Goal: Task Accomplishment & Management: Use online tool/utility

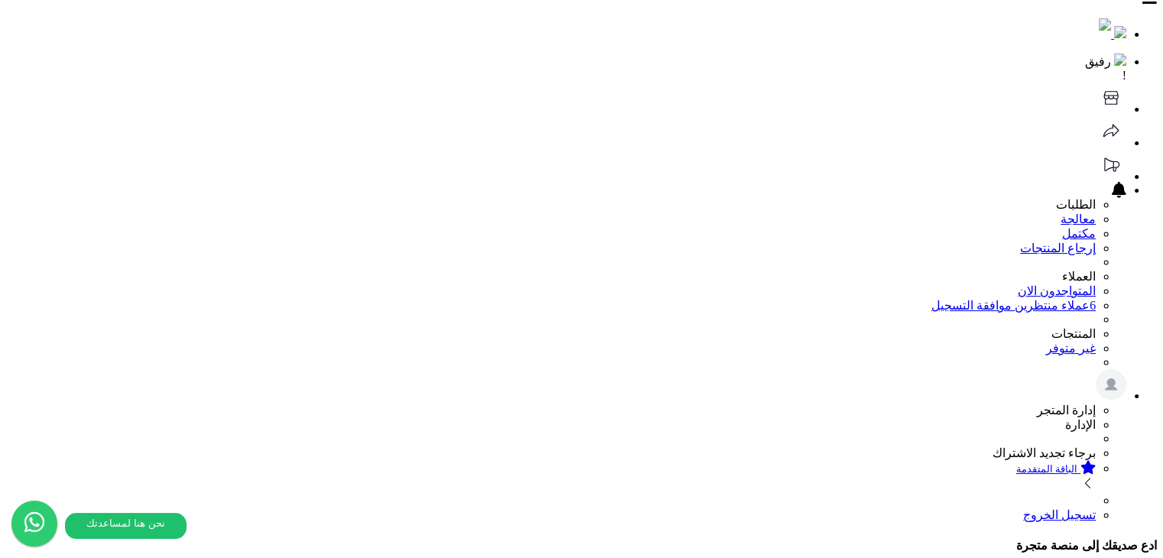
scroll to position [0, 0]
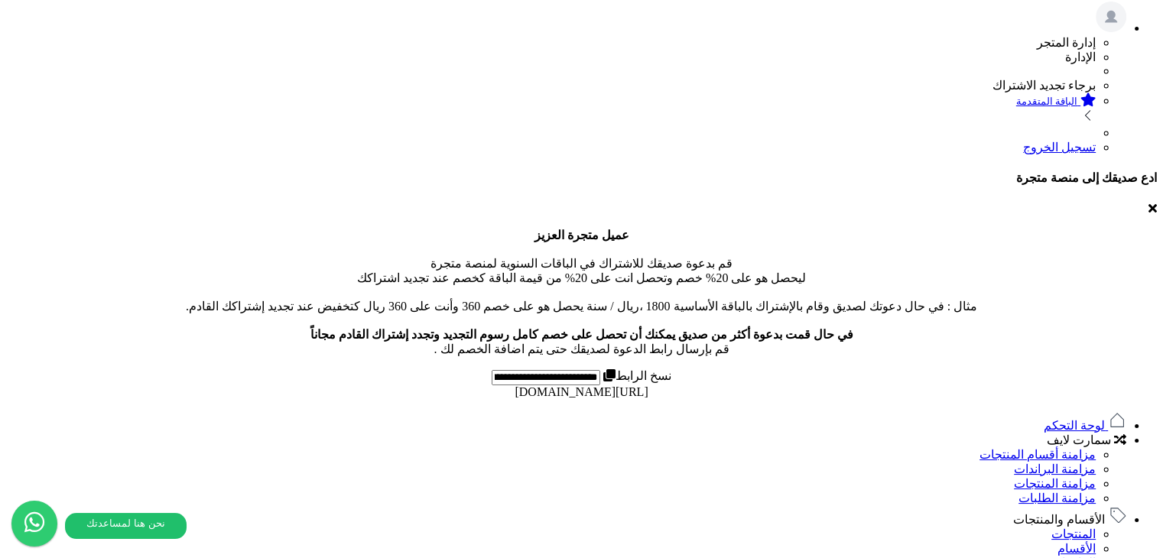
scroll to position [382, 0]
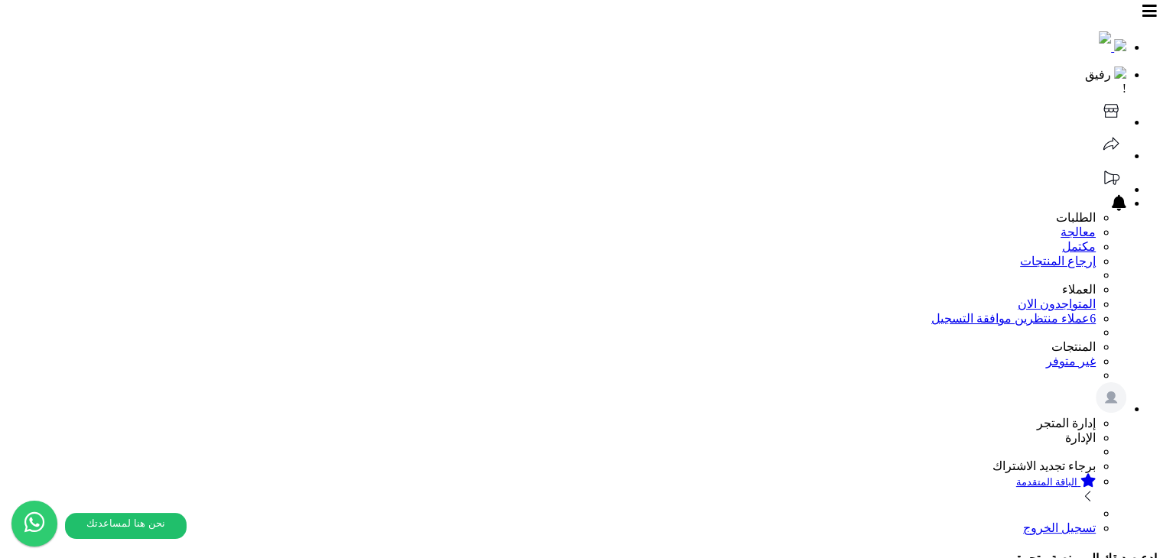
scroll to position [0, 0]
drag, startPoint x: 781, startPoint y: 174, endPoint x: 845, endPoint y: 169, distance: 63.7
drag, startPoint x: 495, startPoint y: 170, endPoint x: 685, endPoint y: 172, distance: 189.6
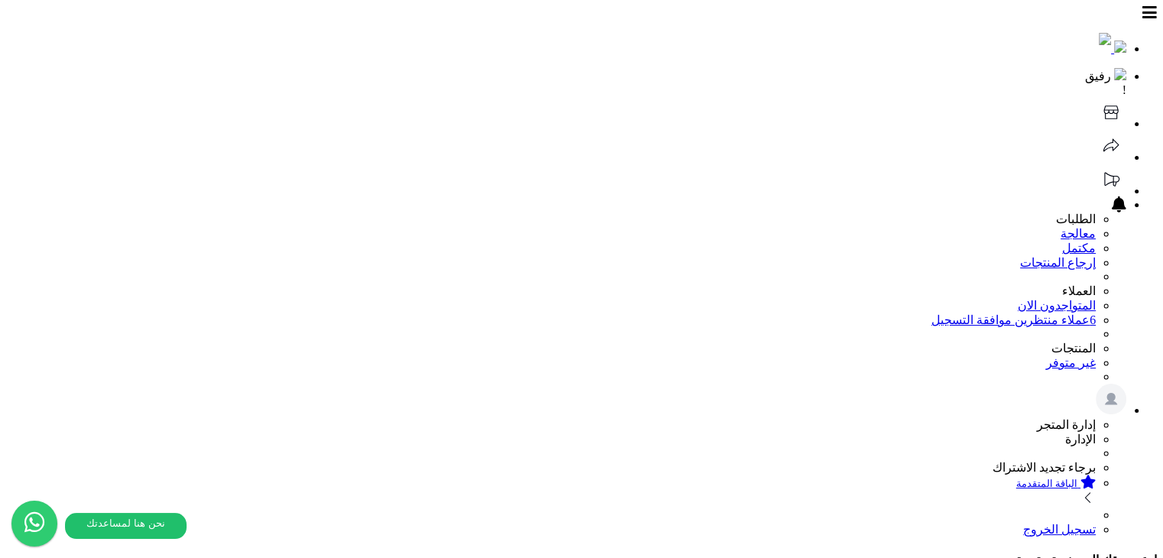
select select "*********"
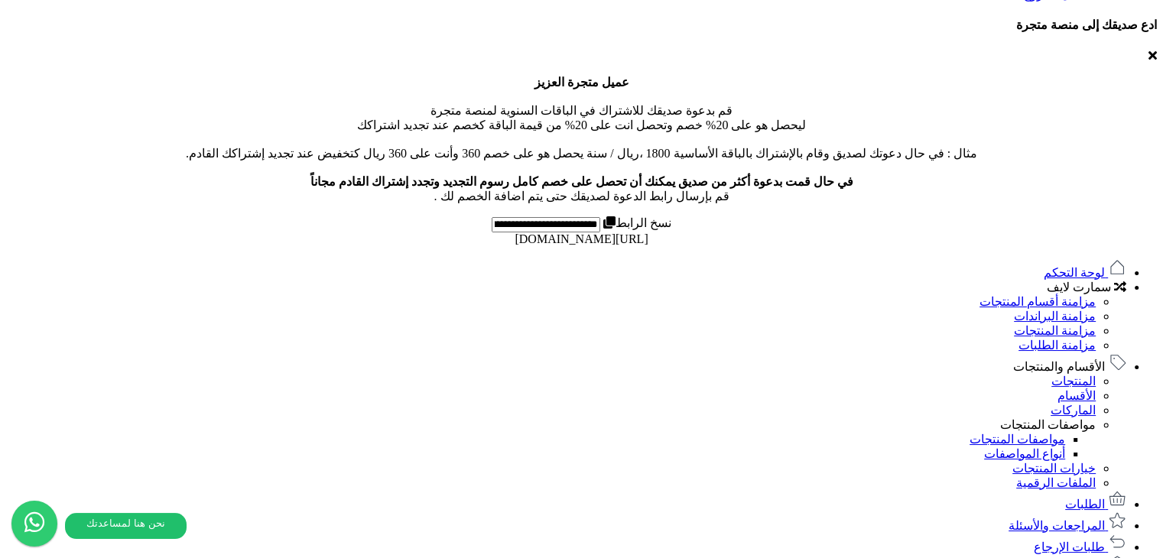
scroll to position [531, 0]
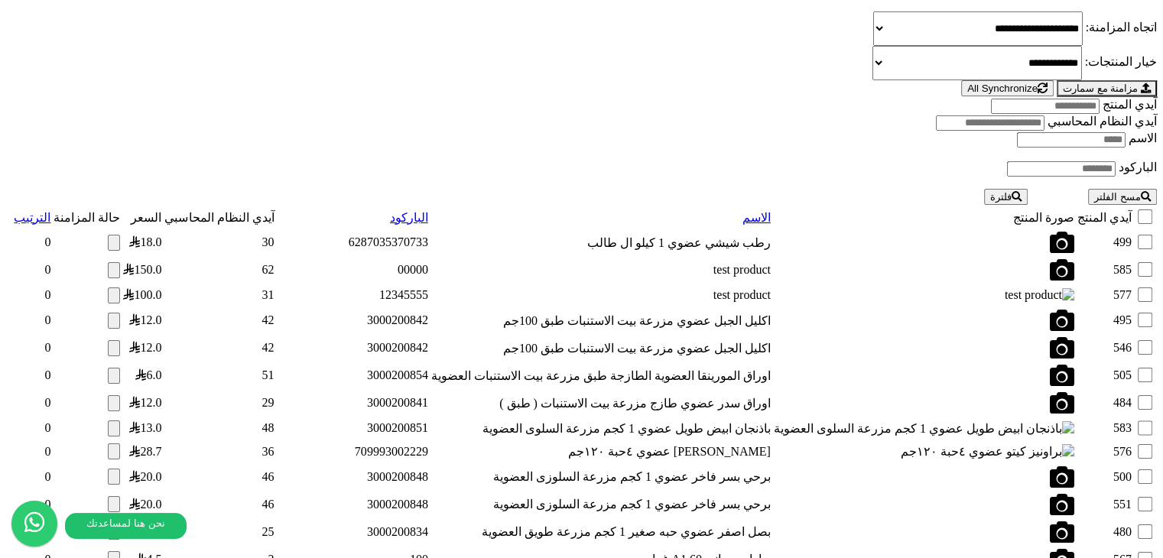
scroll to position [1453, 0]
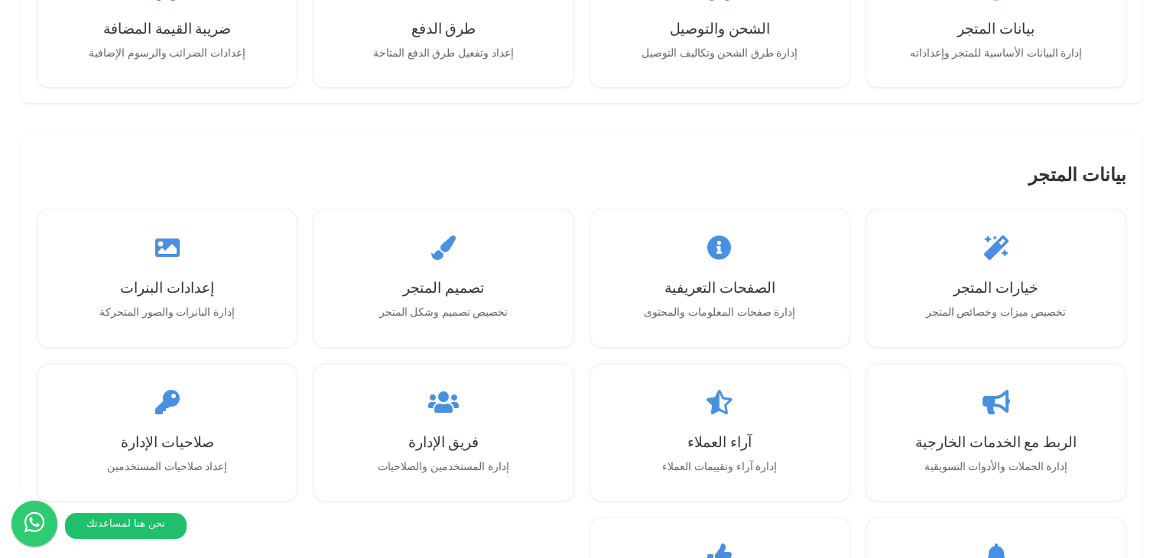
scroll to position [1465, 0]
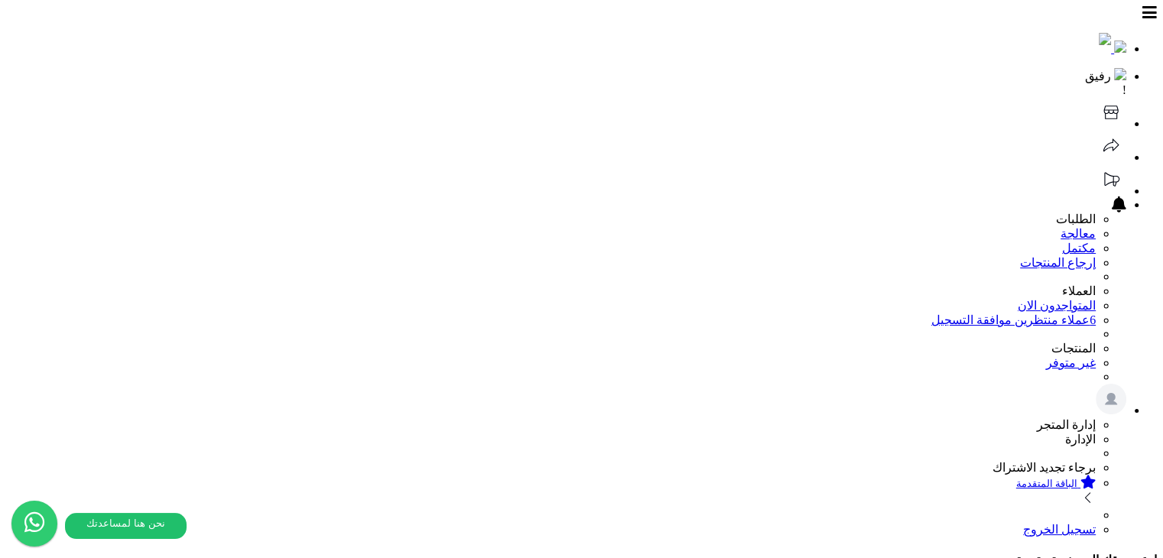
scroll to position [0, 0]
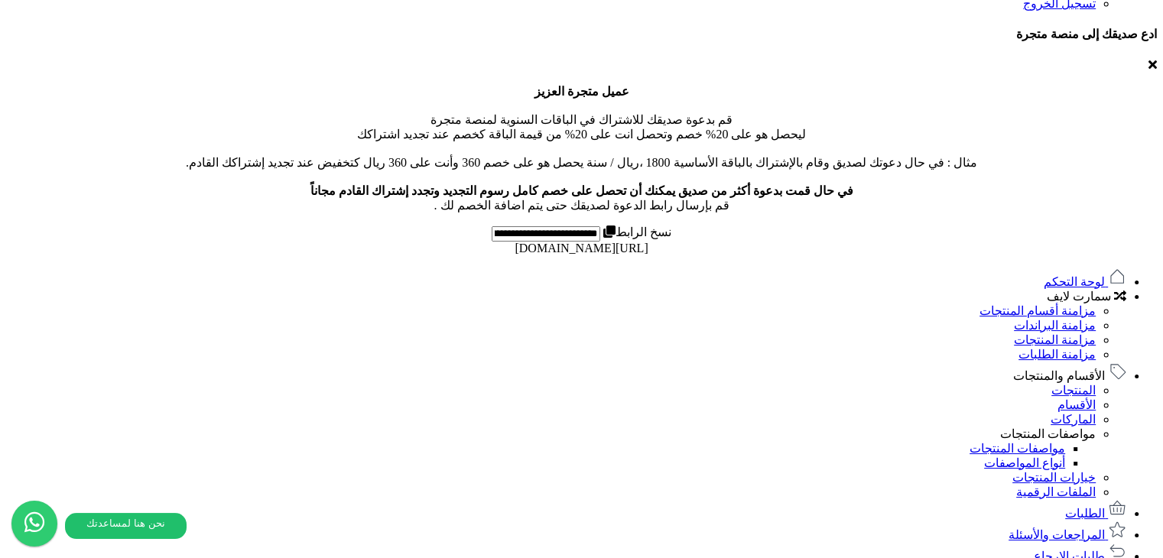
scroll to position [535, 0]
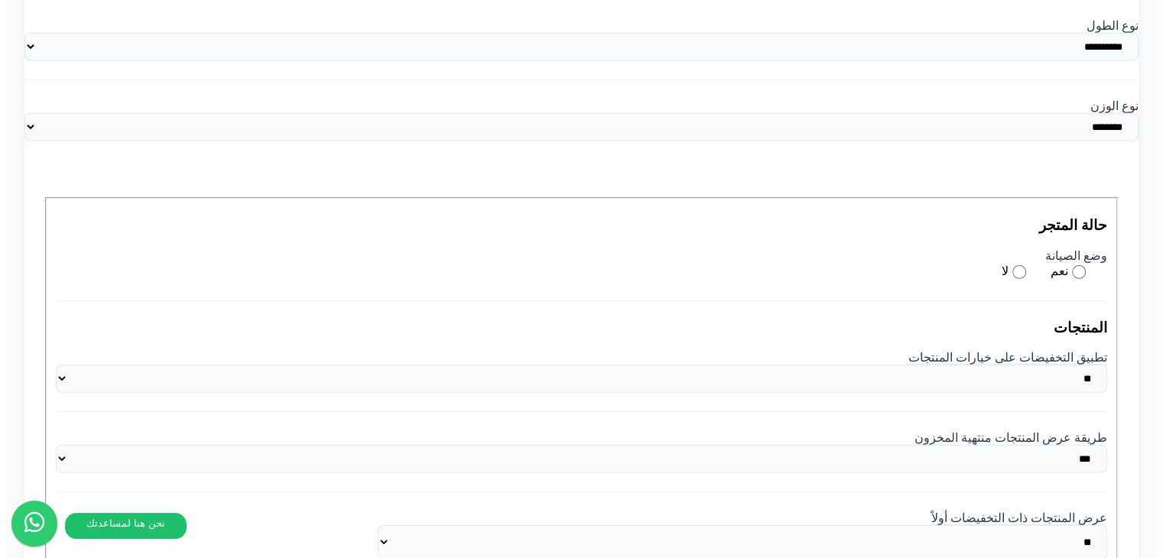
scroll to position [4817, 0]
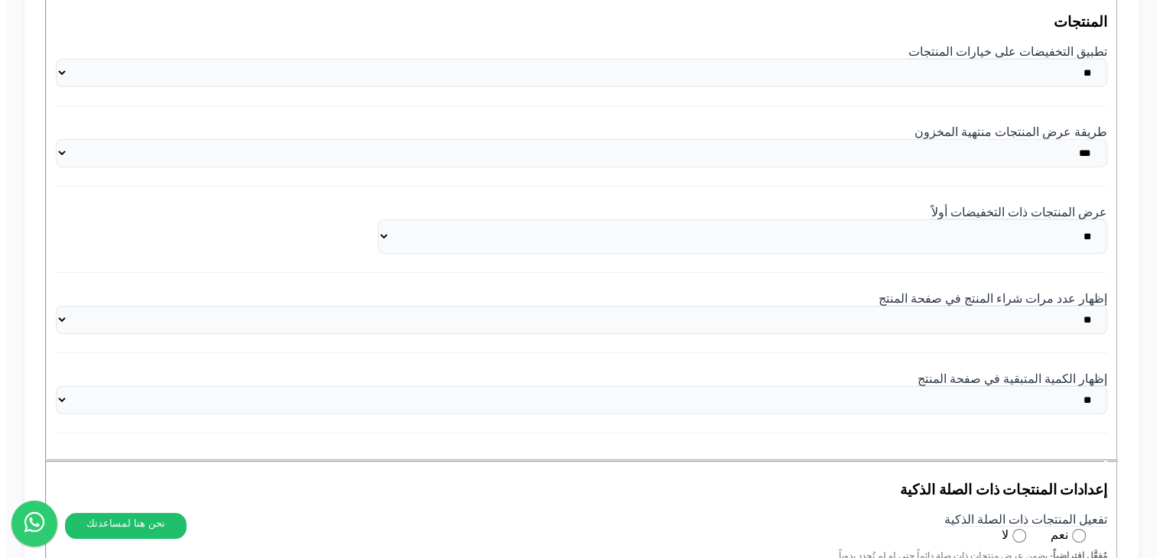
scroll to position [4893, 0]
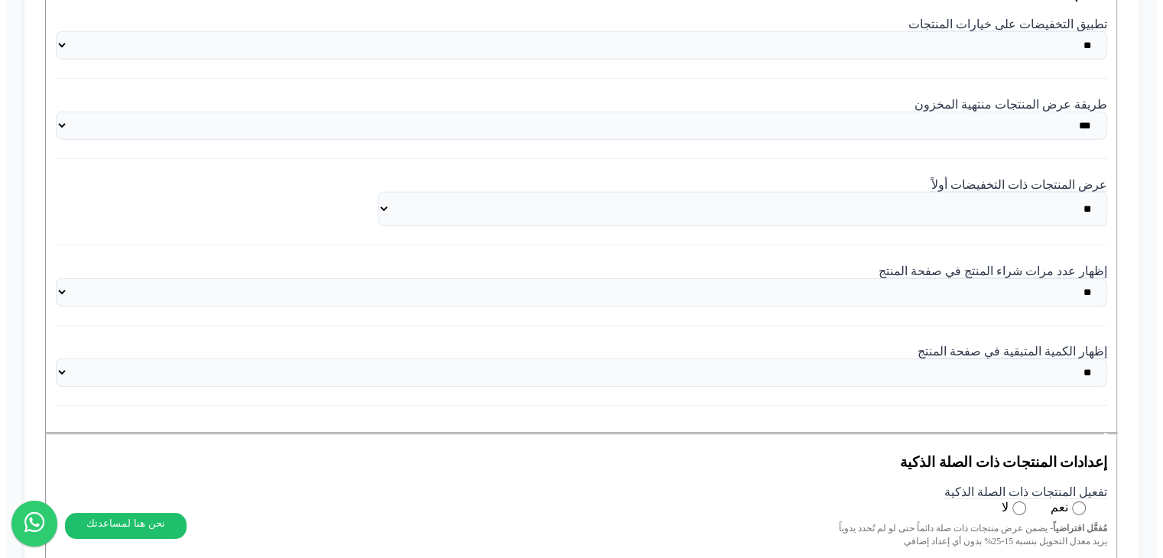
select select "**"
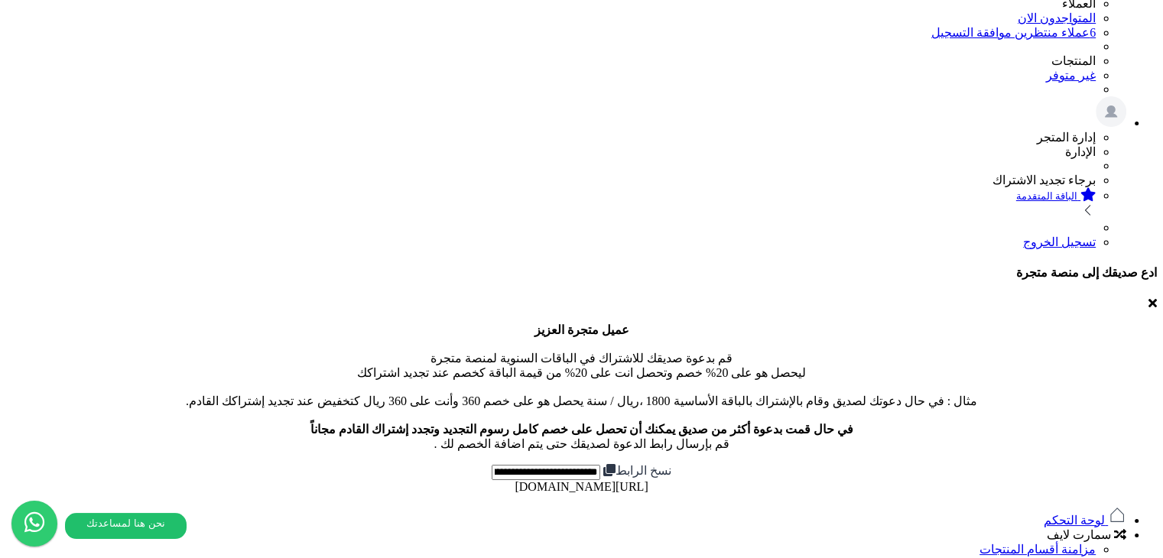
scroll to position [0, 0]
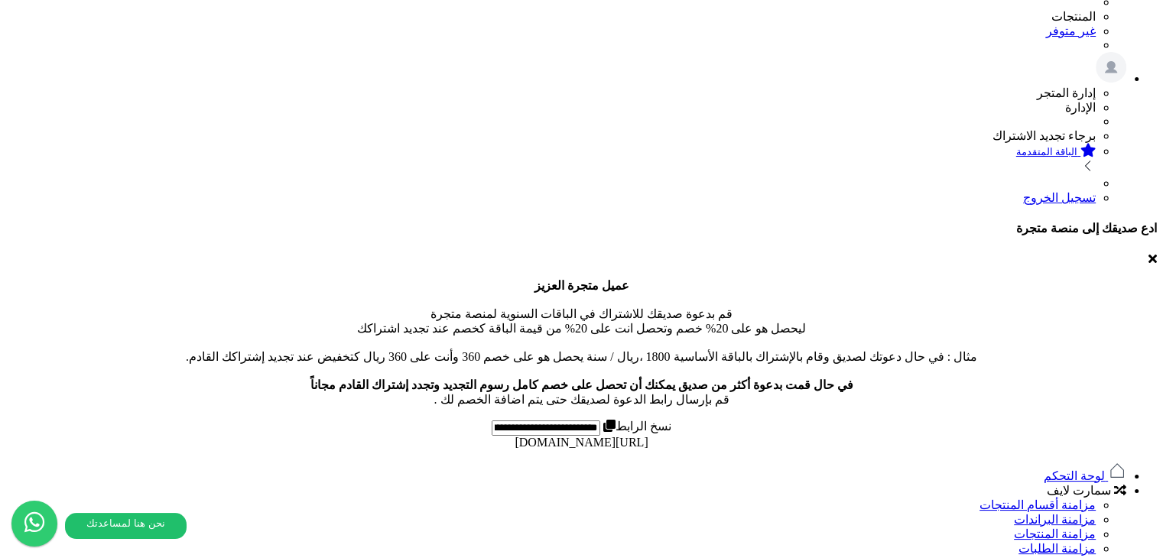
scroll to position [382, 0]
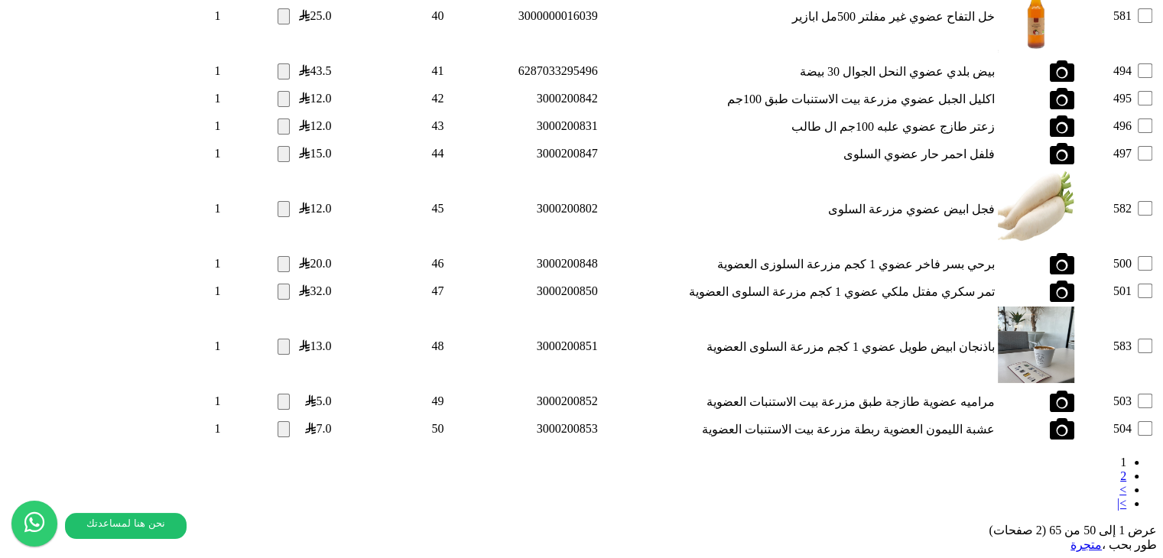
scroll to position [5023, 0]
click at [1120, 469] on link "2" at bounding box center [1123, 475] width 6 height 13
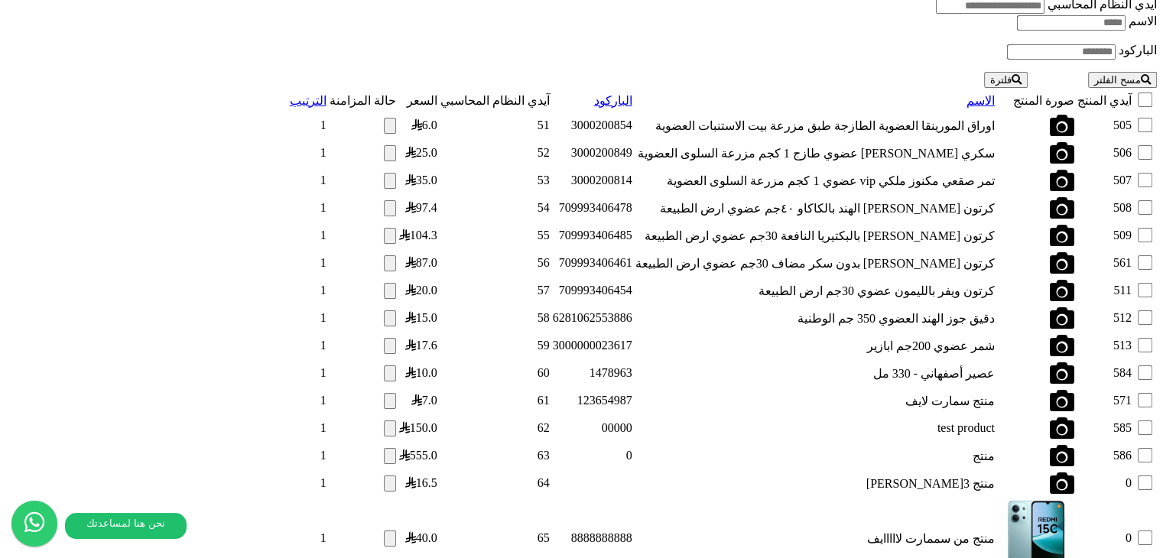
scroll to position [1599, 0]
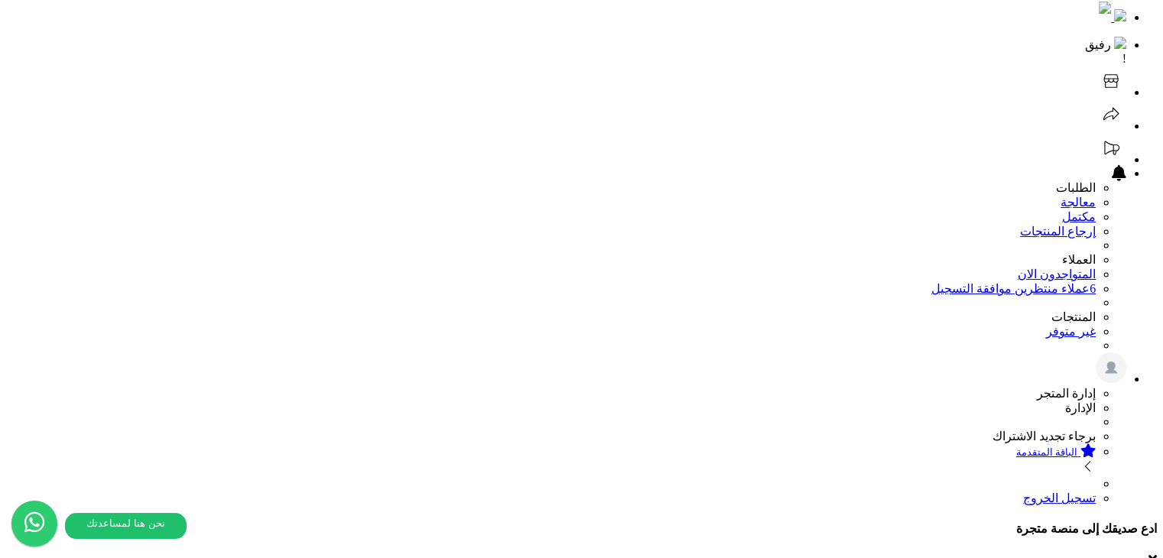
scroll to position [0, 0]
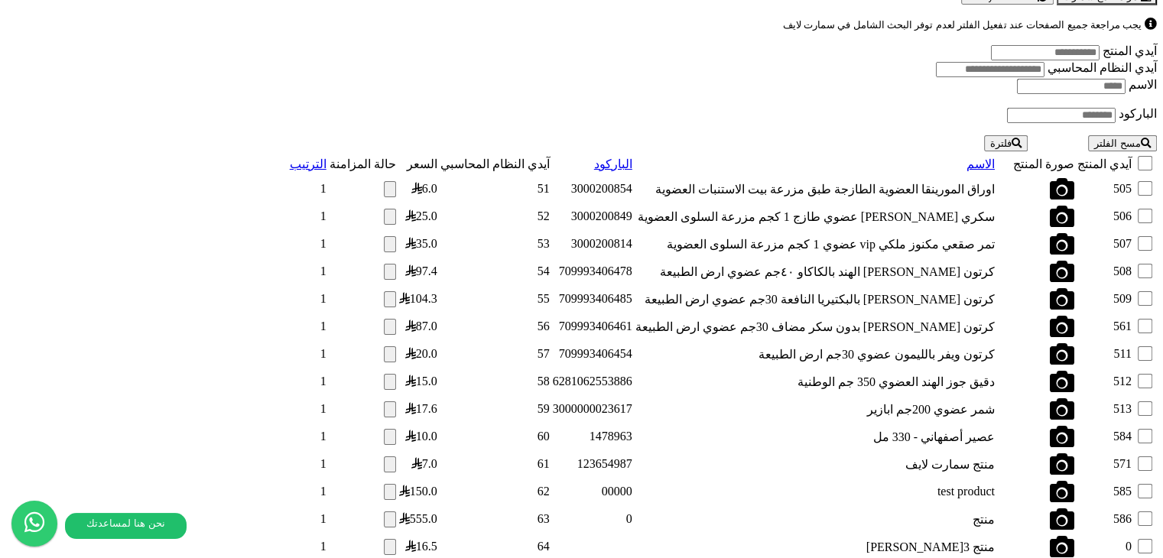
scroll to position [1599, 0]
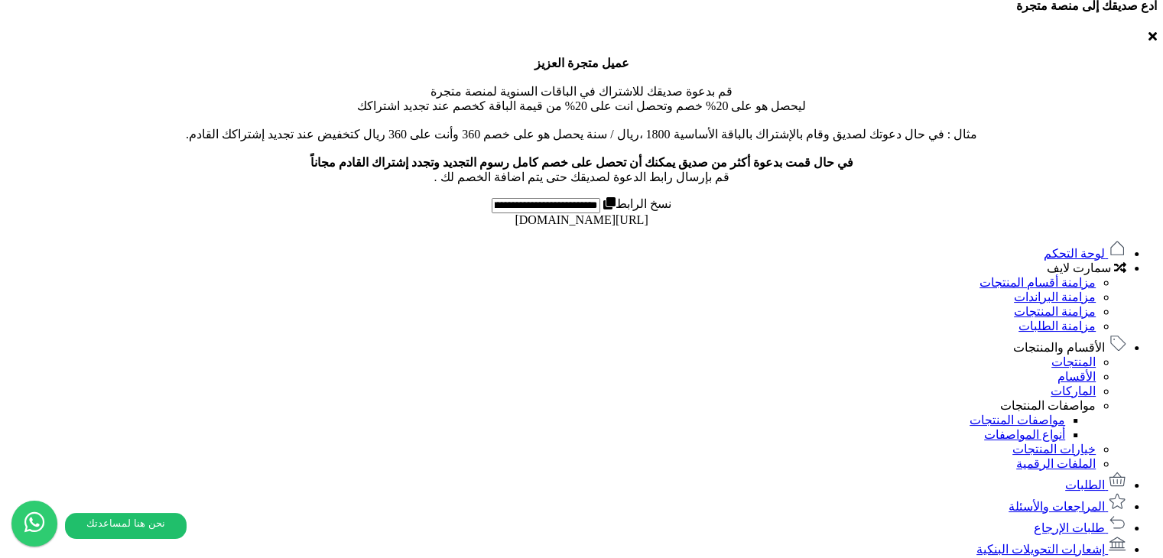
scroll to position [528, 0]
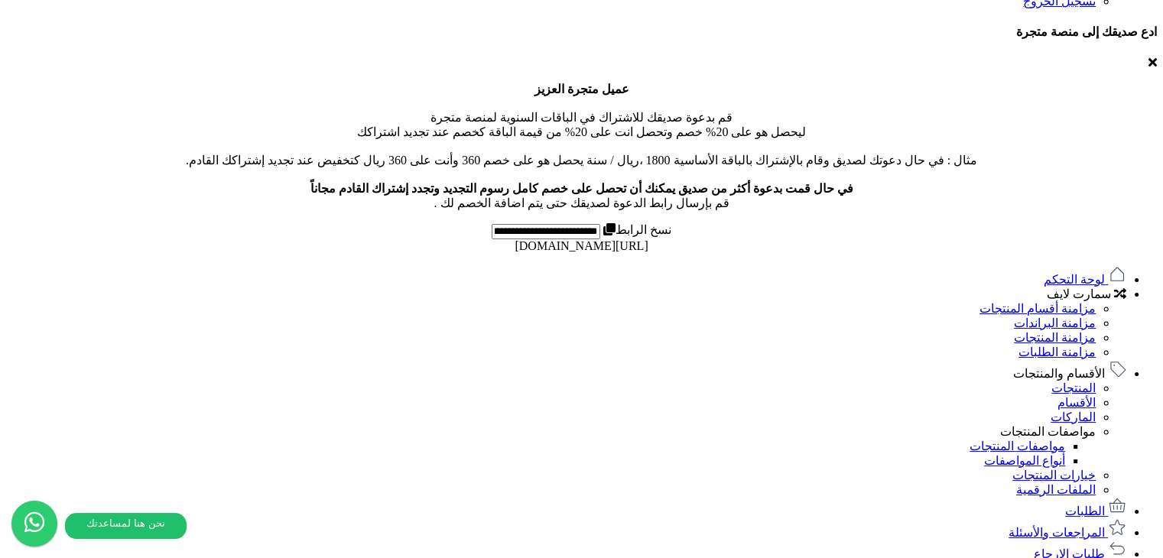
drag, startPoint x: 846, startPoint y: 69, endPoint x: 901, endPoint y: 79, distance: 55.9
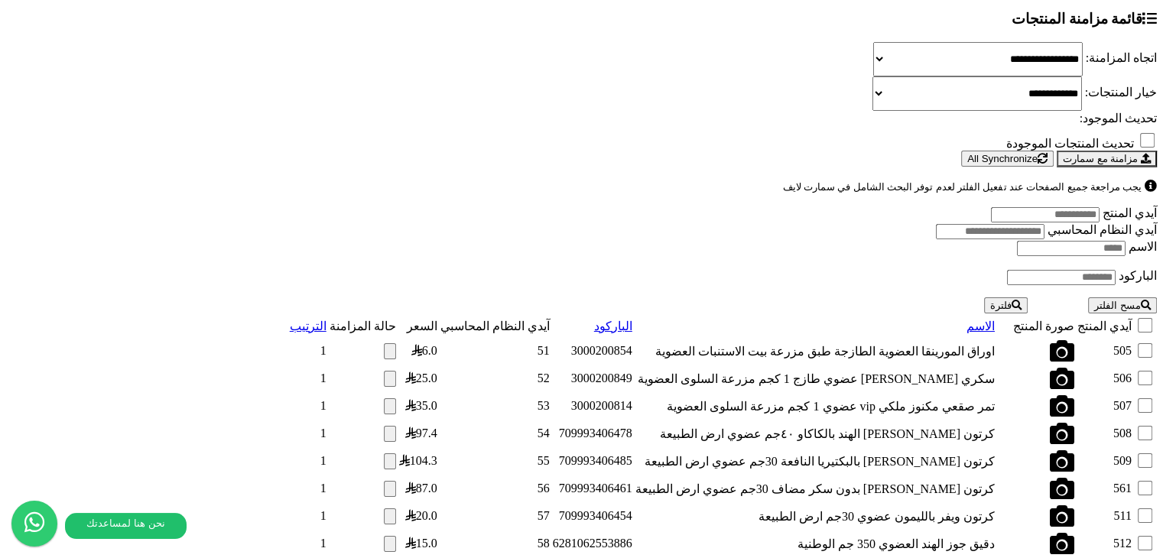
scroll to position [1599, 0]
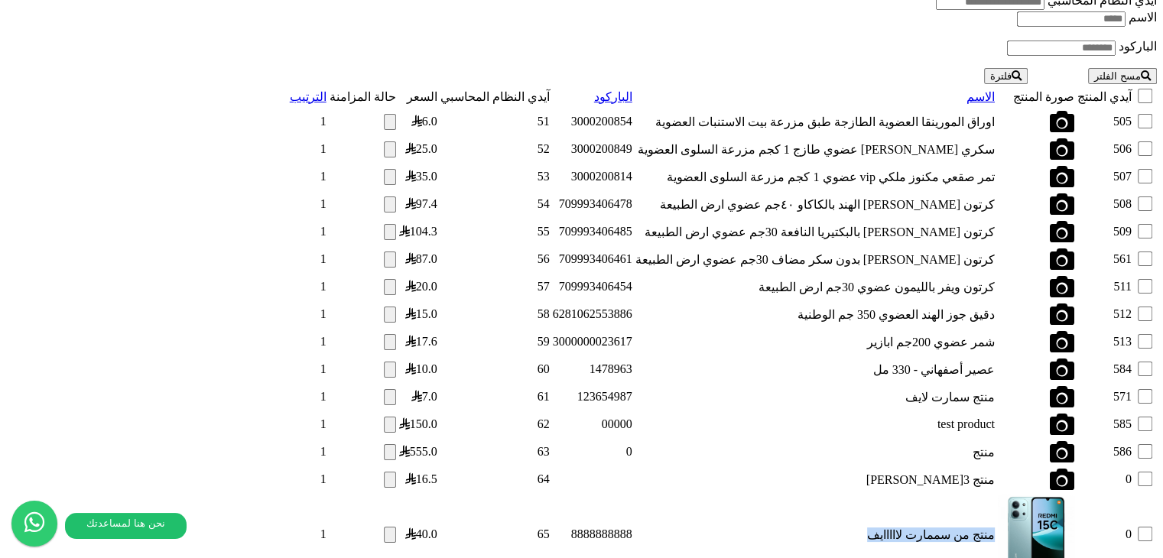
drag, startPoint x: 661, startPoint y: 331, endPoint x: 524, endPoint y: 330, distance: 137.6
click at [635, 494] on td "منتج من سممارت لااااايف" at bounding box center [815, 534] width 361 height 81
drag, startPoint x: 657, startPoint y: 328, endPoint x: 516, endPoint y: 322, distance: 140.8
click at [635, 494] on td "منتج من سممارت لااااايف" at bounding box center [815, 534] width 361 height 81
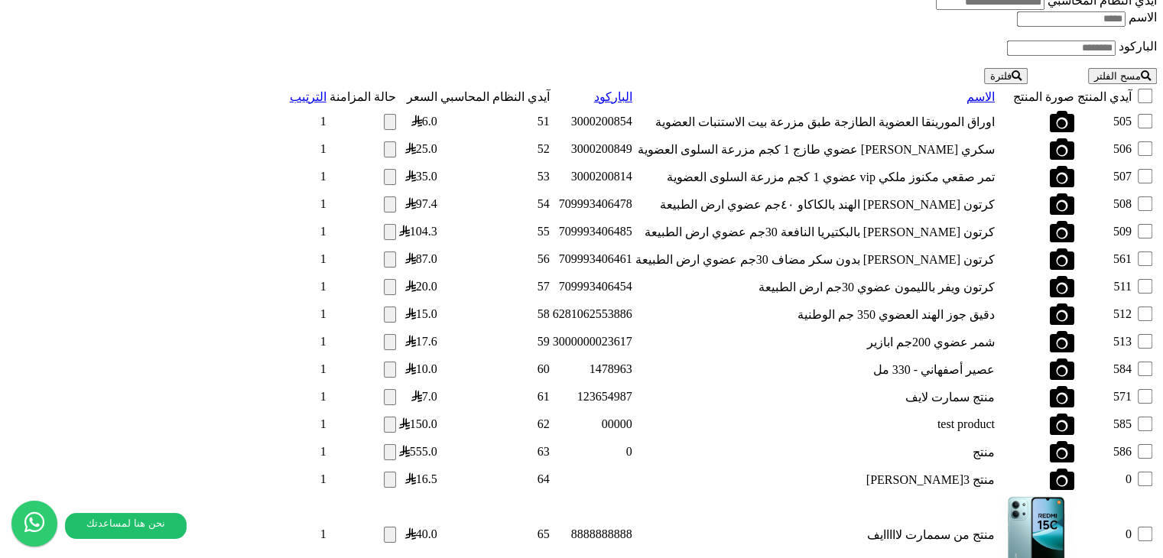
click at [711, 452] on div "**********" at bounding box center [581, 175] width 1151 height 990
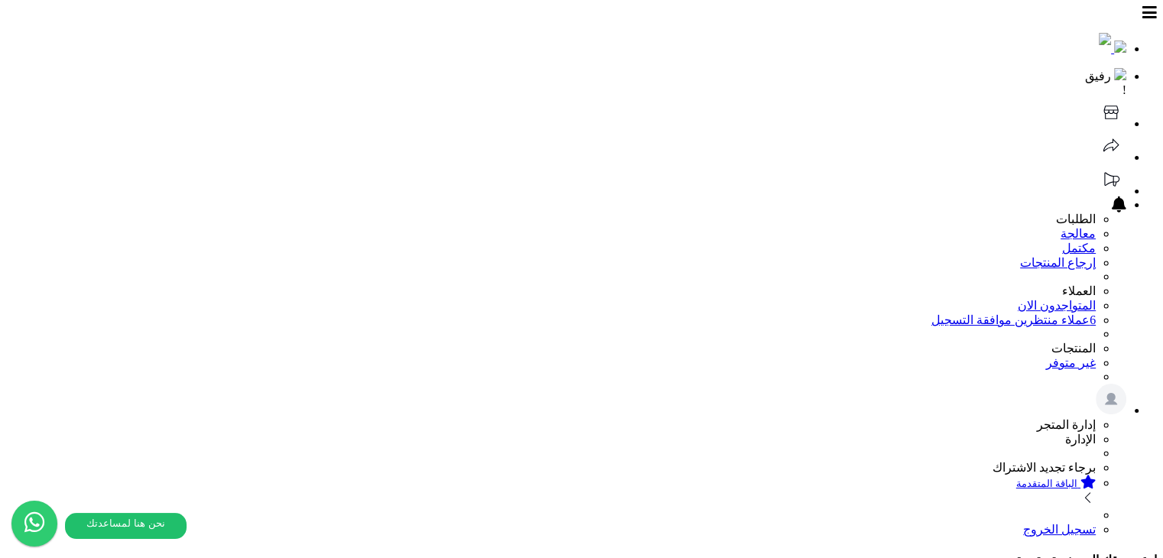
scroll to position [1599, 0]
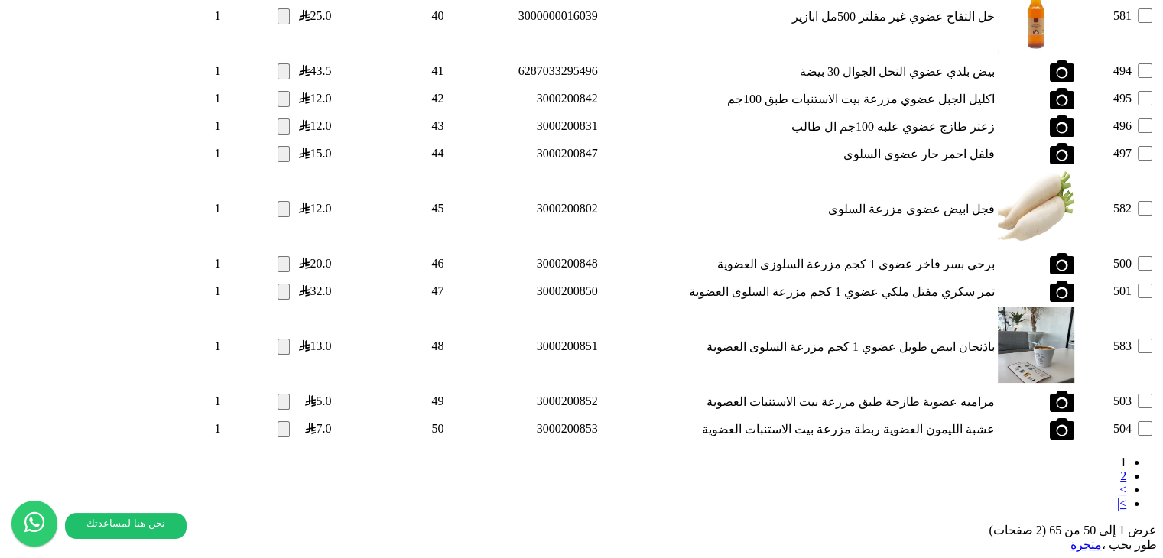
scroll to position [5023, 0]
click at [1120, 469] on link "2" at bounding box center [1123, 475] width 6 height 13
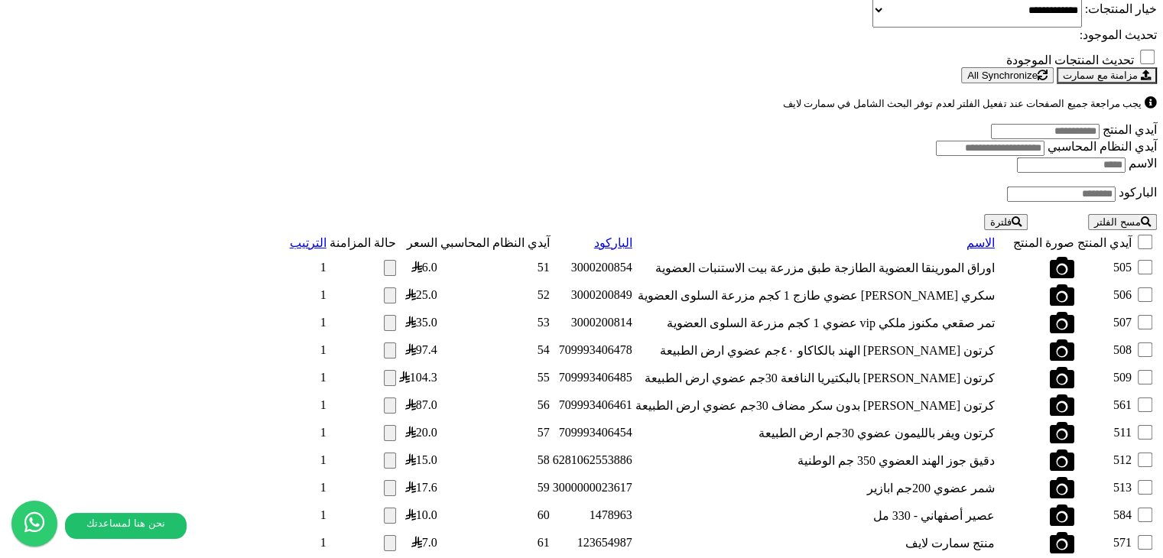
scroll to position [1599, 0]
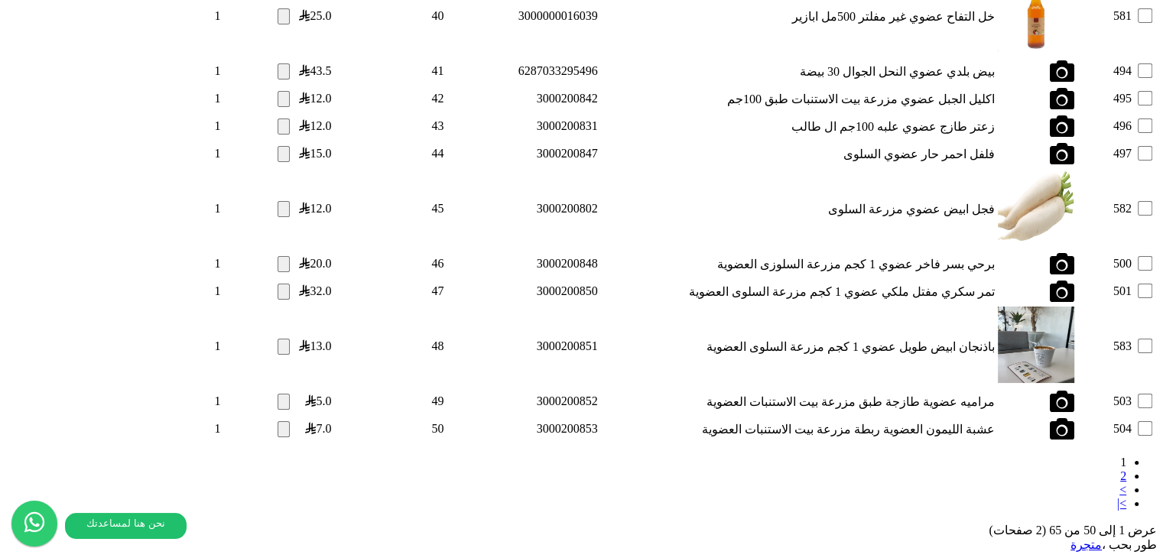
scroll to position [5023, 0]
click at [1120, 469] on link "2" at bounding box center [1123, 475] width 6 height 13
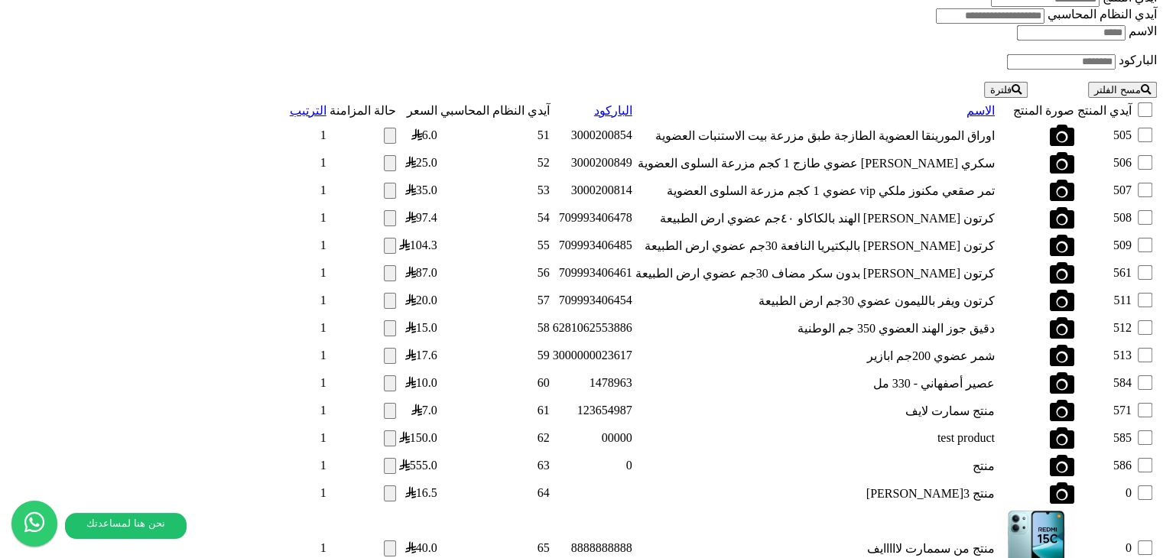
scroll to position [1599, 0]
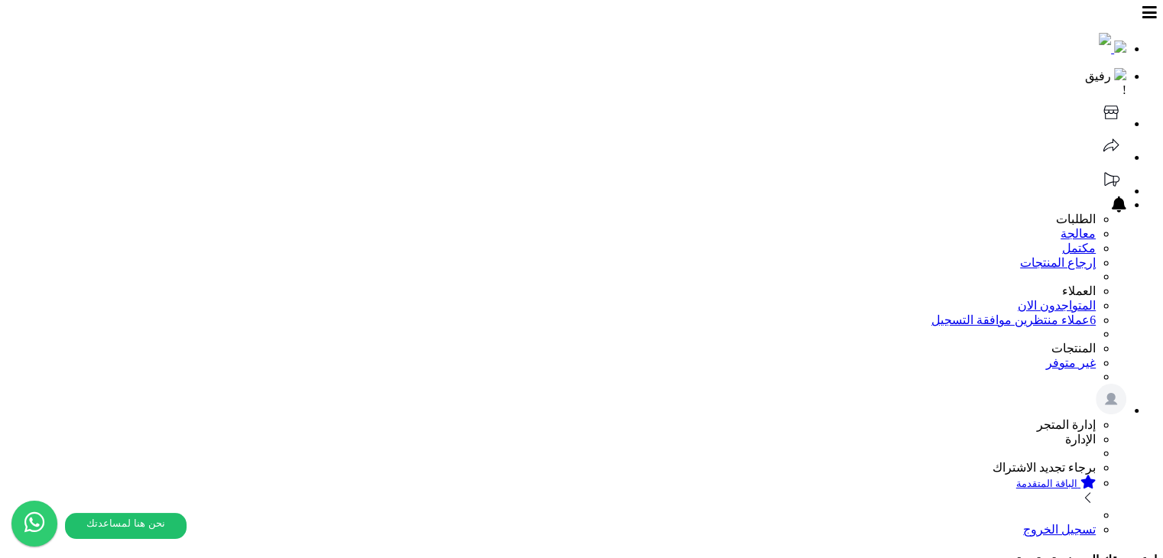
drag, startPoint x: 869, startPoint y: 225, endPoint x: 874, endPoint y: 244, distance: 19.8
select select "*********"
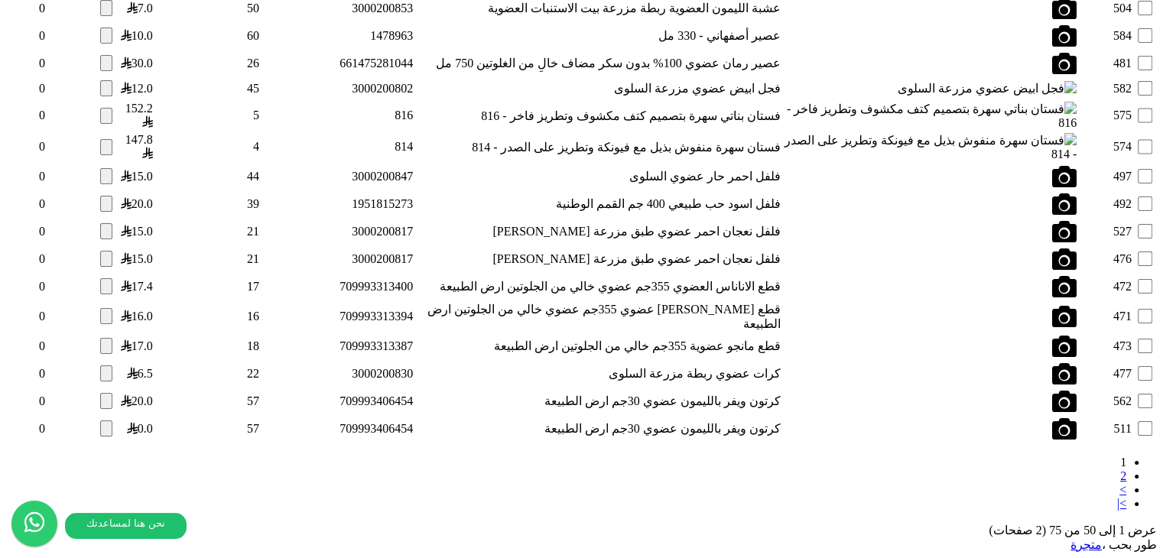
scroll to position [4789, 0]
click at [1120, 469] on link "2" at bounding box center [1123, 475] width 6 height 13
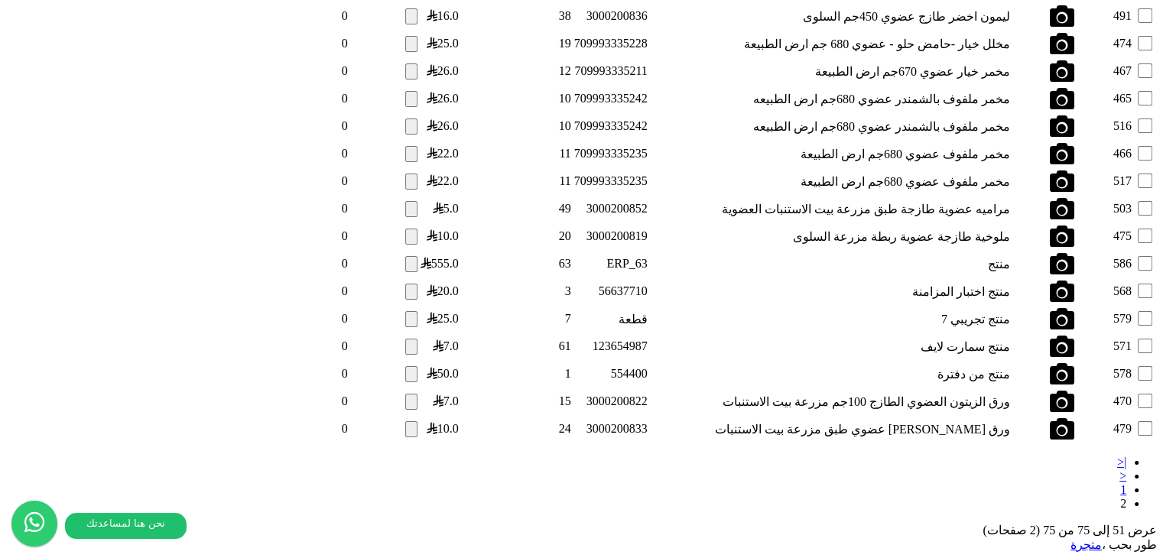
scroll to position [2437, 0]
click at [1117, 456] on link "|<" at bounding box center [1121, 462] width 9 height 13
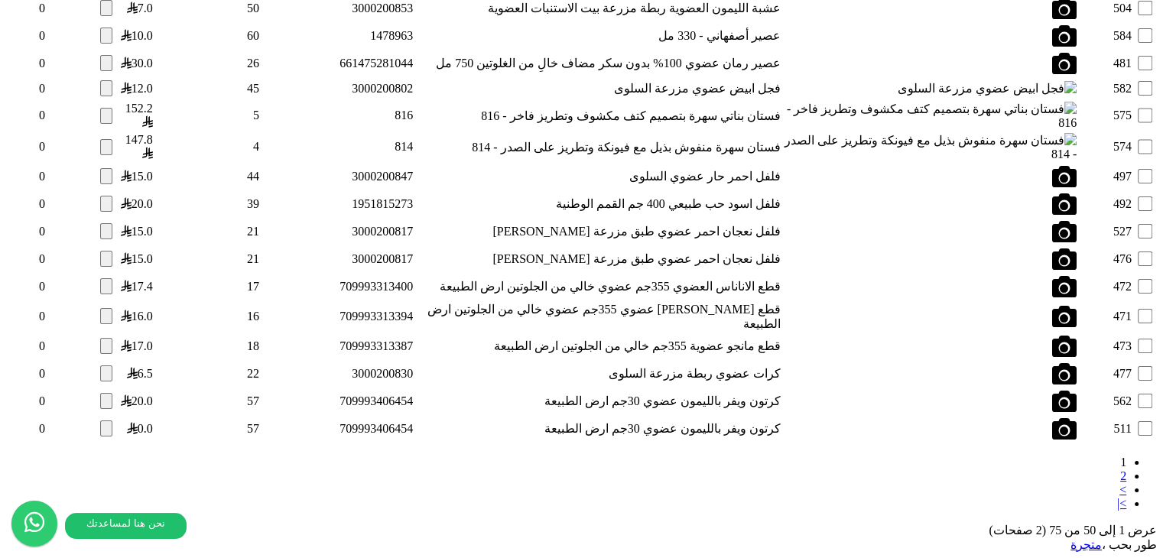
scroll to position [4789, 0]
